Goal: Task Accomplishment & Management: Manage account settings

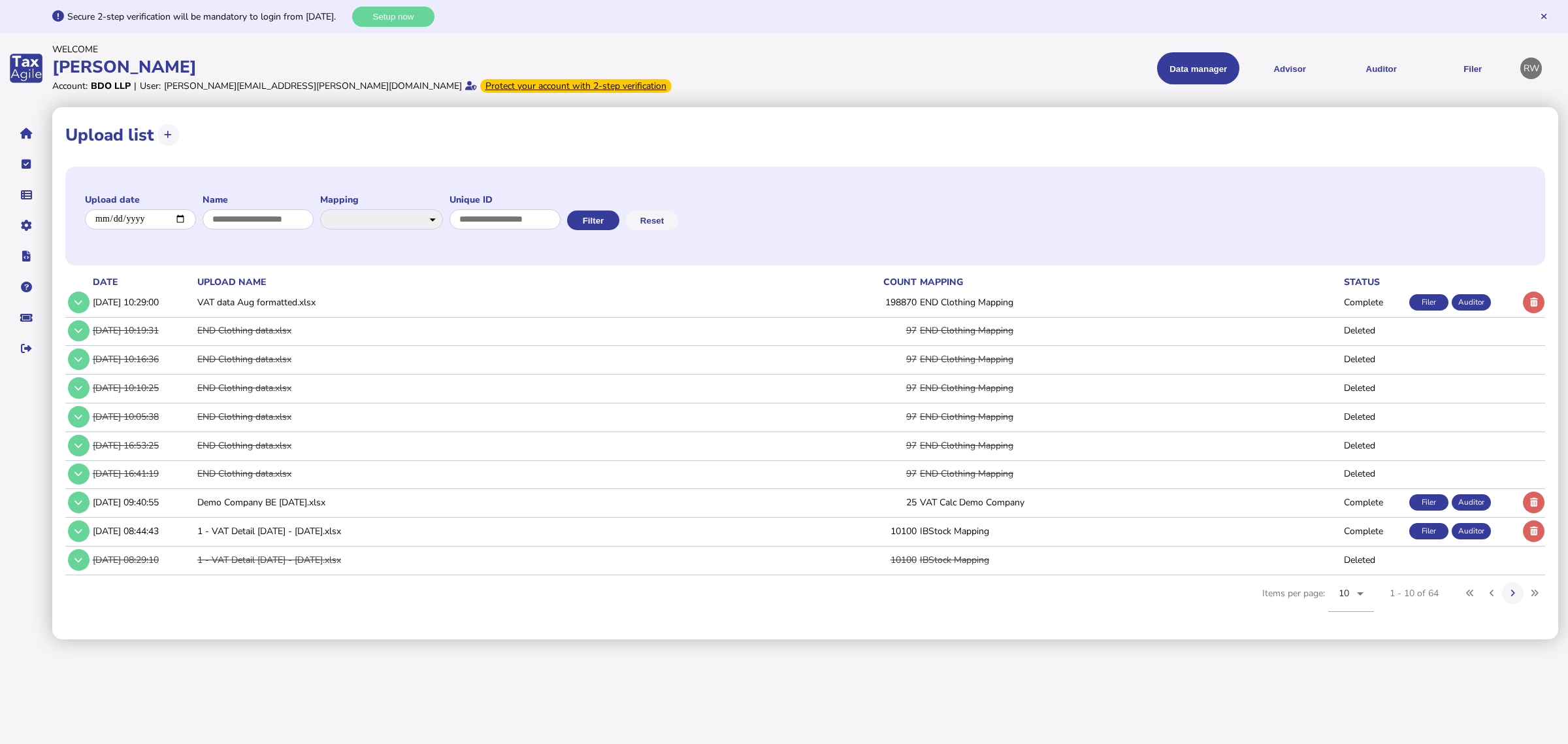
click at [1370, 76] on button "Auditor" at bounding box center [1381, 68] width 83 height 32
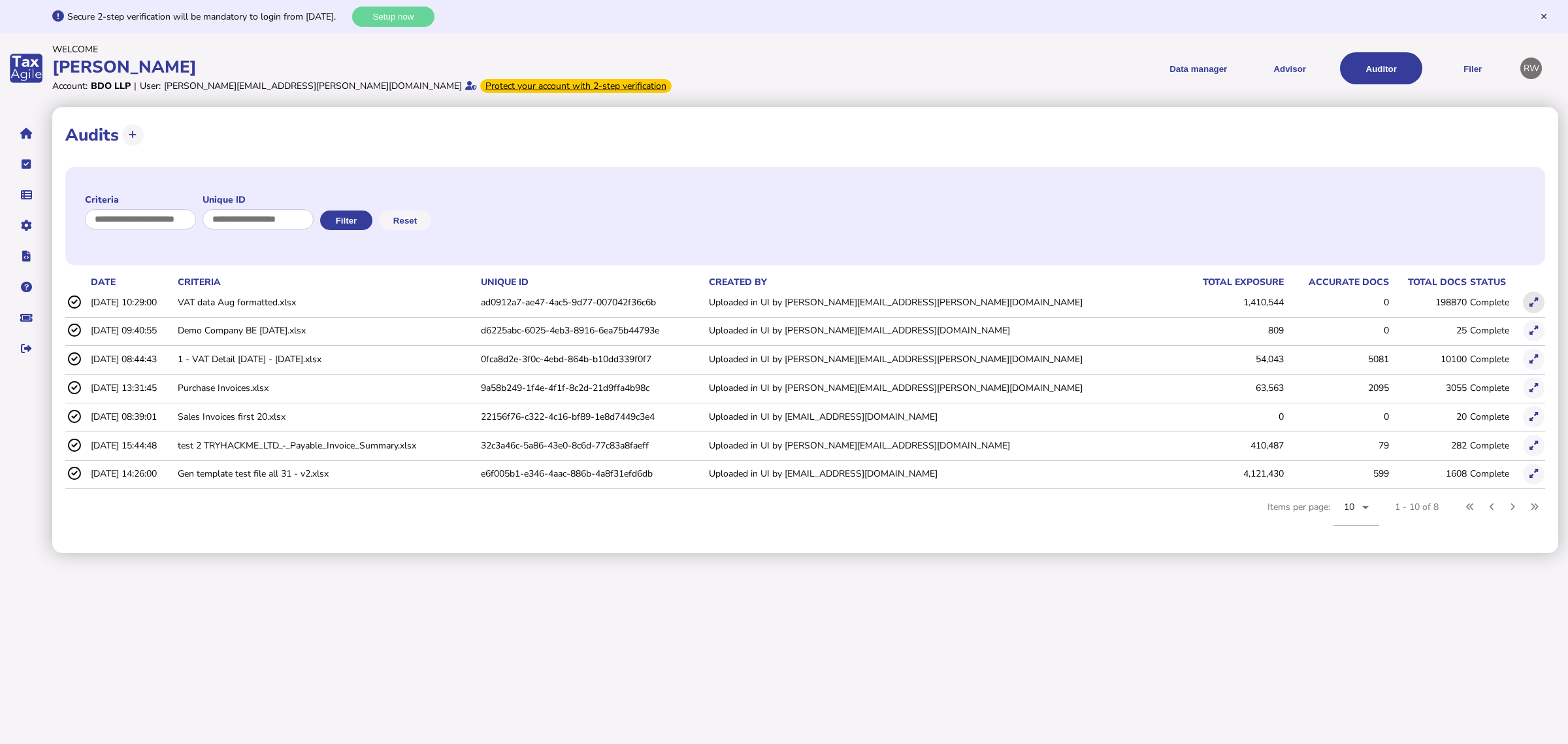
click at [1529, 303] on icon at bounding box center [1533, 302] width 8 height 8
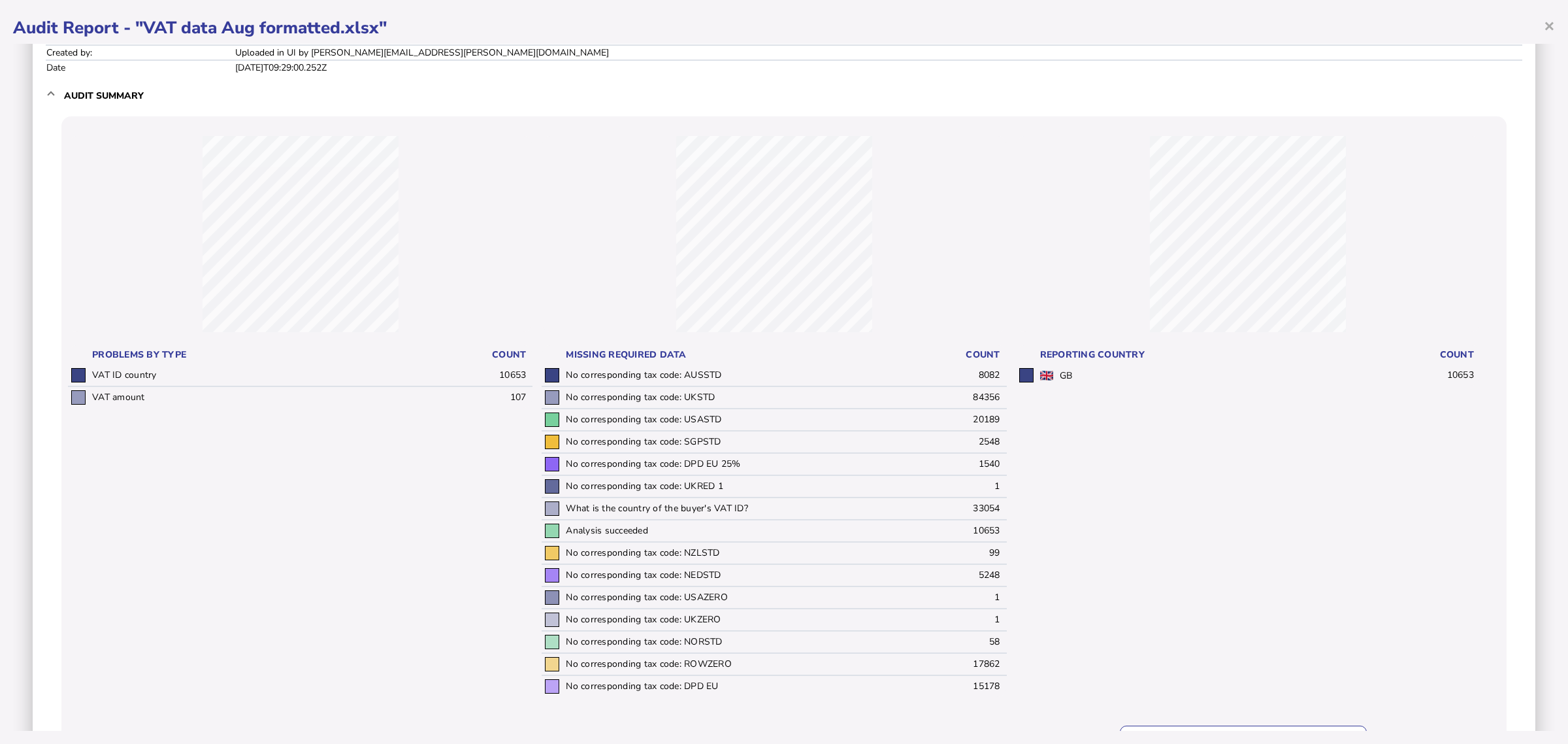
scroll to position [39, 0]
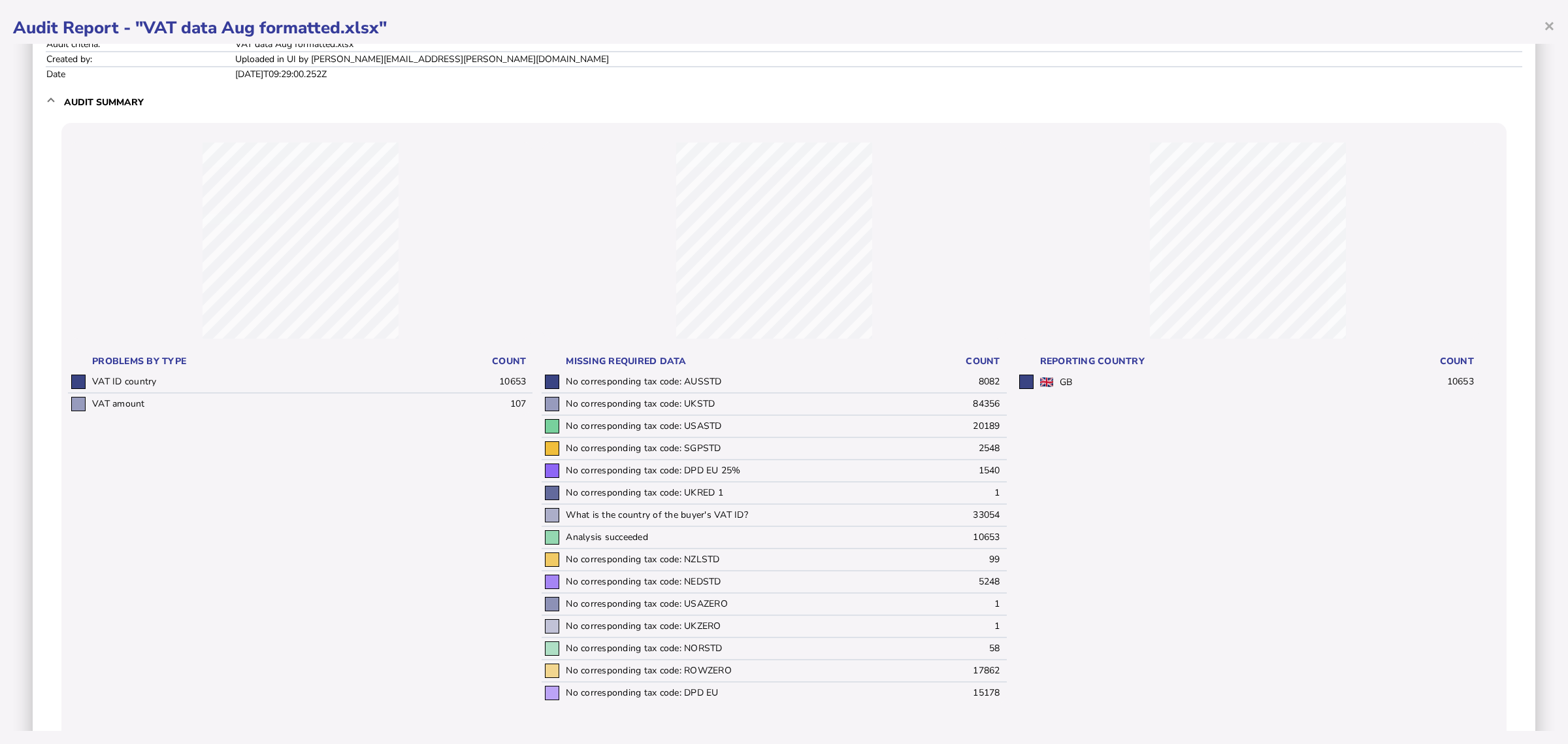
click at [702, 402] on td "No corresponding tax code: UKSTD" at bounding box center [746, 403] width 368 height 22
drag, startPoint x: 718, startPoint y: 406, endPoint x: 684, endPoint y: 419, distance: 36.4
click at [675, 409] on td "No corresponding tax code: UKSTD" at bounding box center [746, 403] width 368 height 22
click at [691, 423] on td "No corresponding tax code: USASTD" at bounding box center [746, 426] width 368 height 22
drag, startPoint x: 738, startPoint y: 417, endPoint x: 660, endPoint y: 426, distance: 78.5
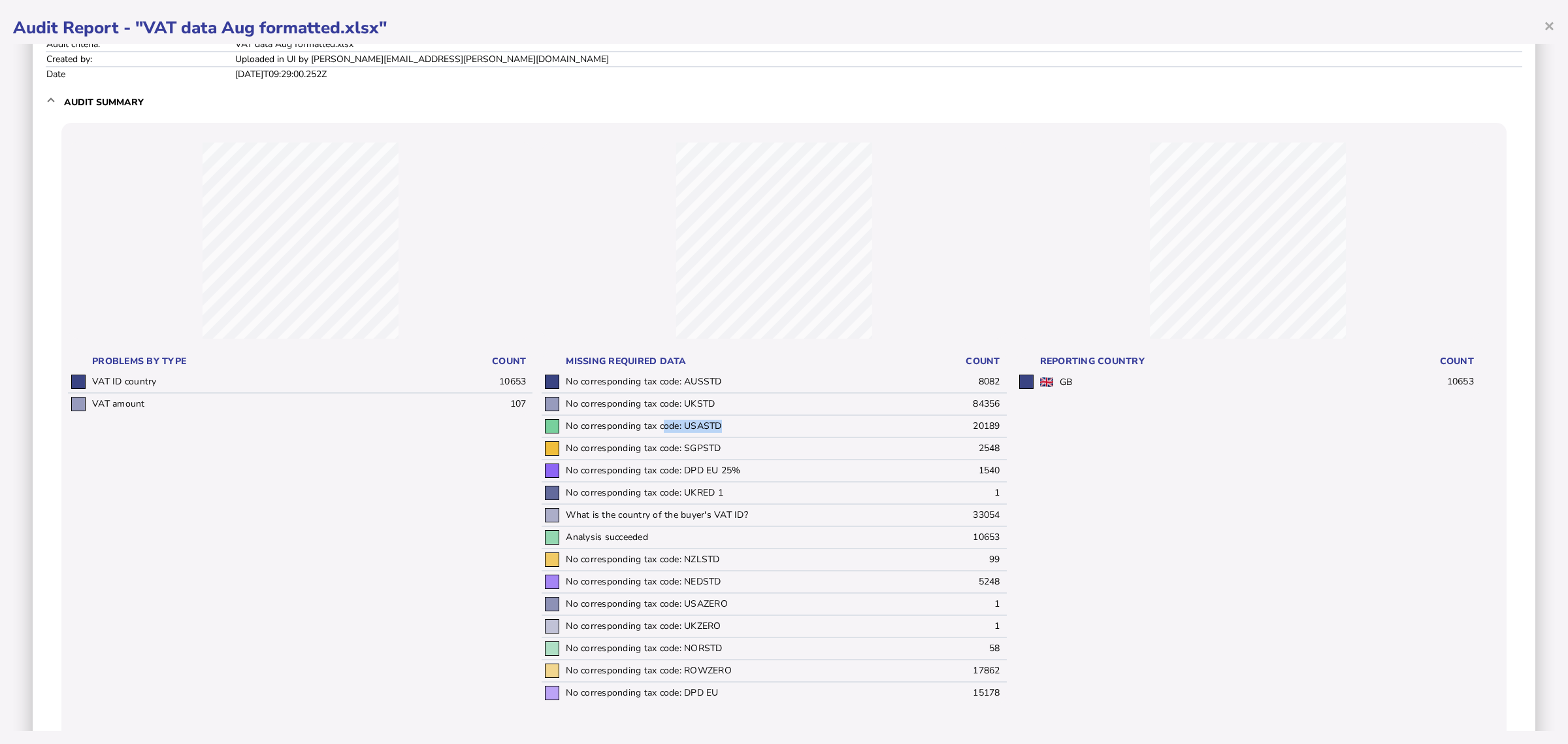
click at [660, 426] on td "No corresponding tax code: USASTD" at bounding box center [746, 426] width 368 height 22
click at [689, 448] on td "No corresponding tax code: SGPSTD" at bounding box center [746, 448] width 368 height 22
drag, startPoint x: 733, startPoint y: 447, endPoint x: 589, endPoint y: 469, distance: 145.7
click at [583, 468] on tbody "No corresponding tax code: AUSSTD 8082 No corresponding tax code: UKSTD 84356 N…" at bounding box center [773, 537] width 464 height 332
click at [674, 471] on td "No corresponding tax code: DPD EU 25%" at bounding box center [746, 471] width 368 height 22
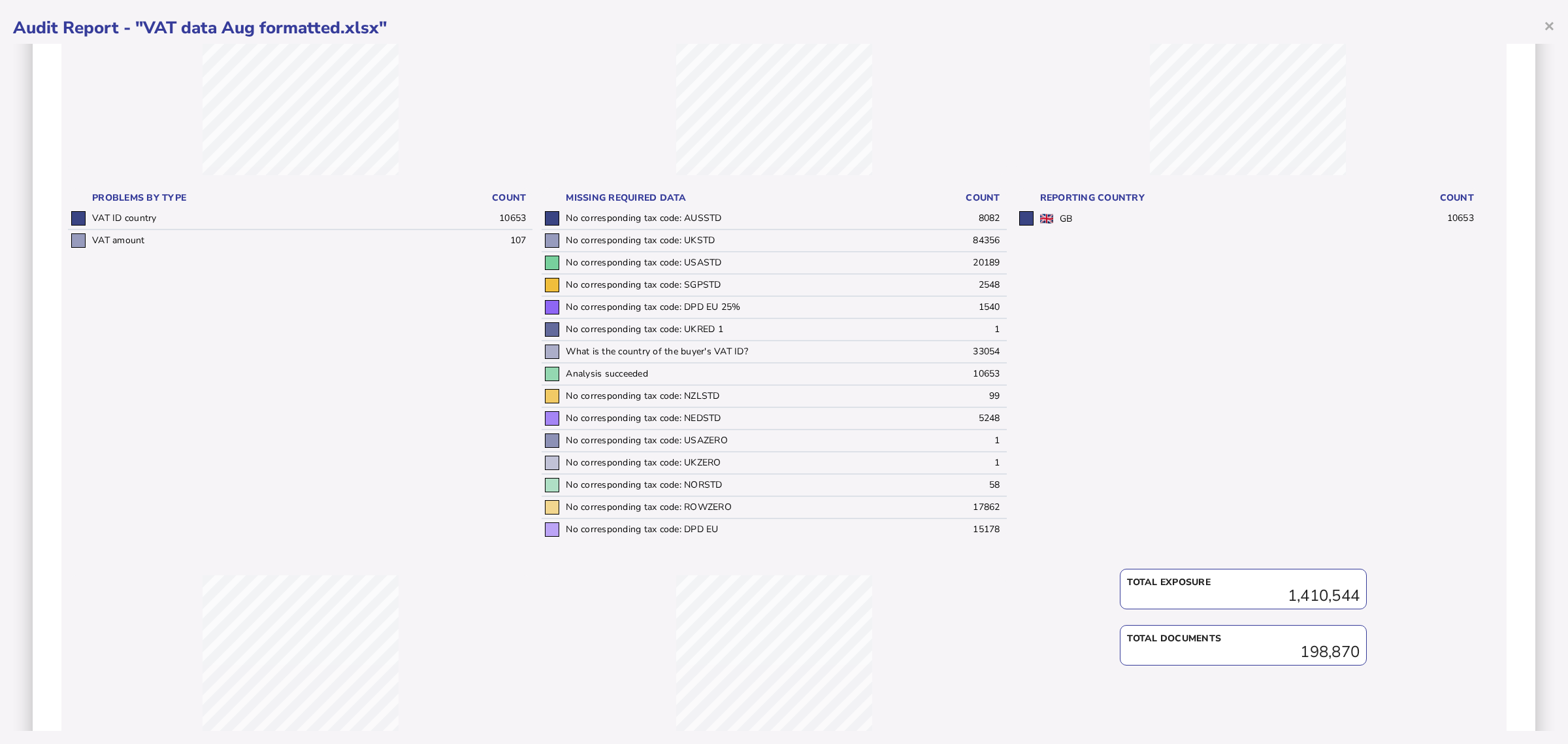
scroll to position [0, 0]
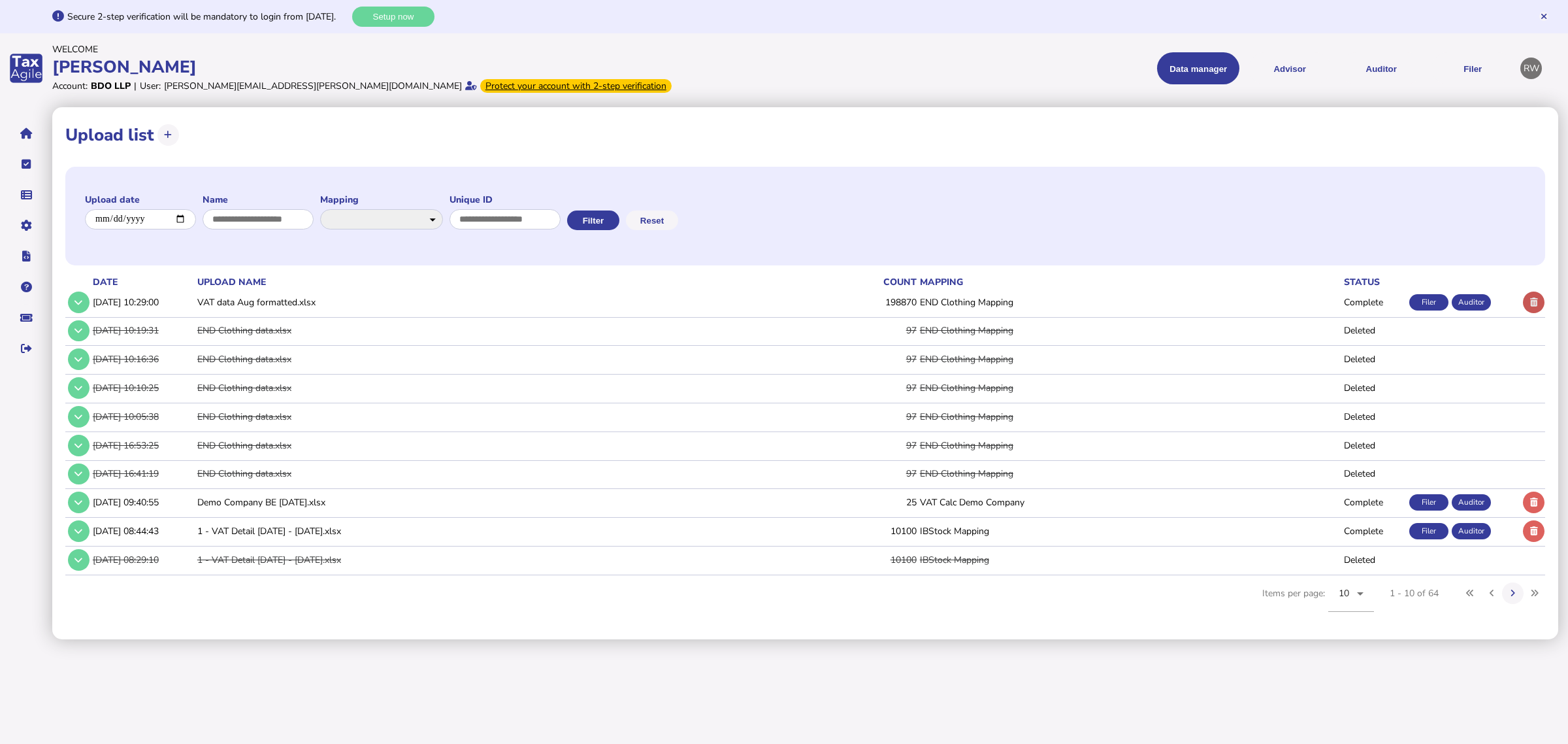
click at [1536, 299] on icon at bounding box center [1534, 302] width 8 height 8
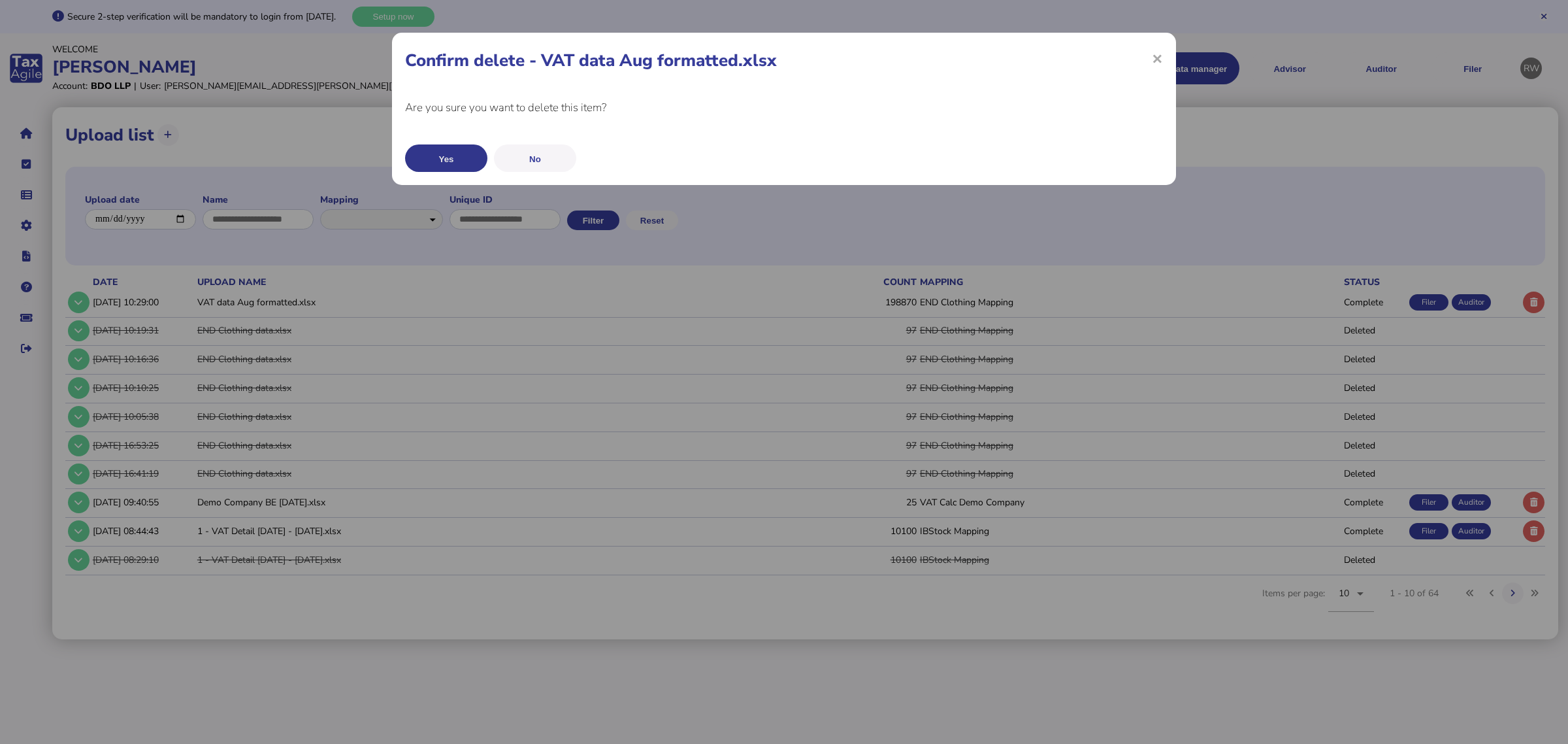
click at [447, 159] on button "Yes" at bounding box center [446, 158] width 83 height 28
